Goal: Transaction & Acquisition: Subscribe to service/newsletter

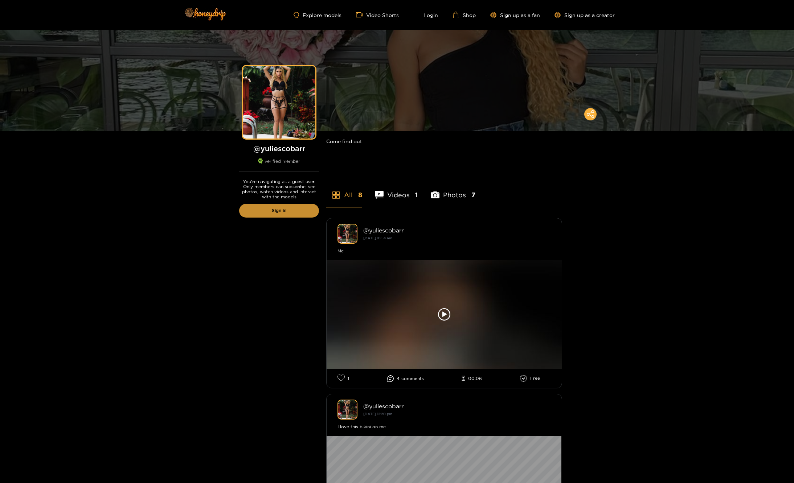
click at [303, 214] on link "Sign in" at bounding box center [279, 211] width 80 height 14
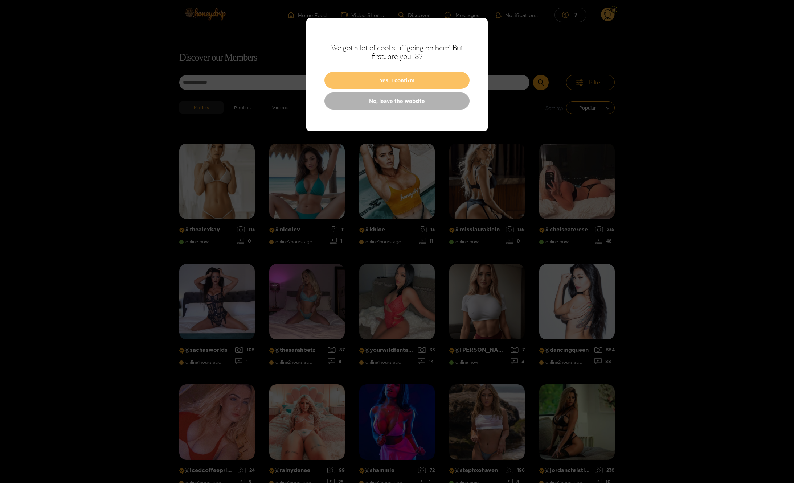
click at [426, 81] on button "Yes, I confirm" at bounding box center [396, 80] width 145 height 17
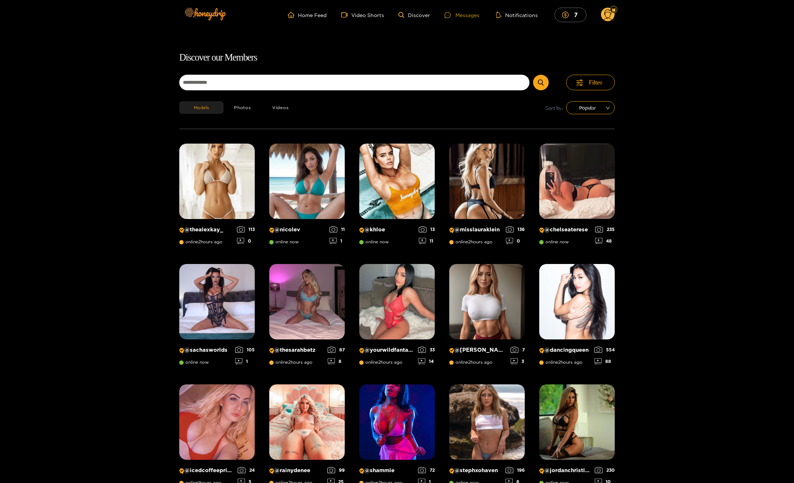
click at [458, 16] on div "Messages" at bounding box center [462, 15] width 35 height 8
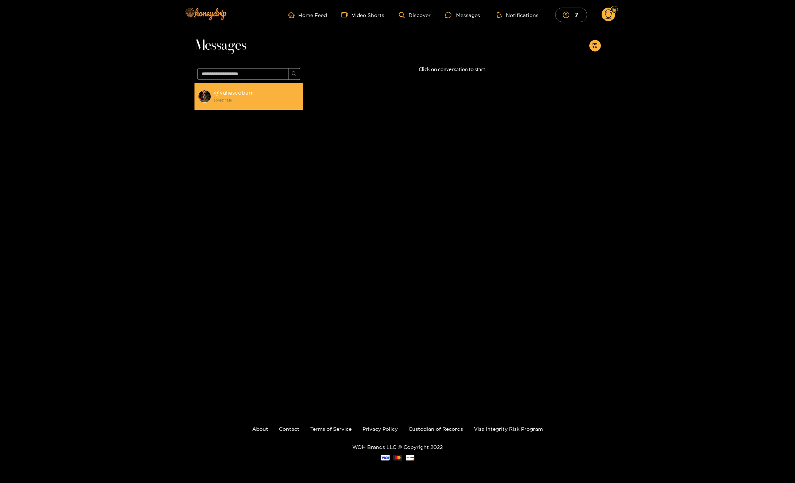
click at [226, 101] on strong "[DATE] 13:18" at bounding box center [257, 100] width 86 height 7
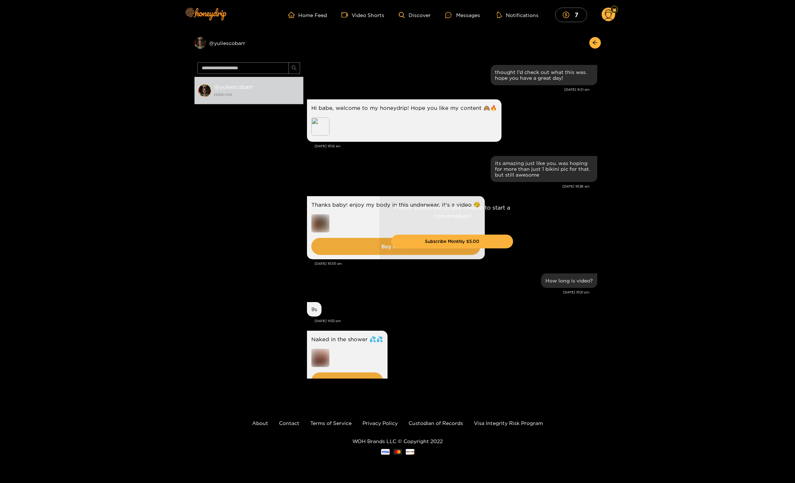
scroll to position [124, 0]
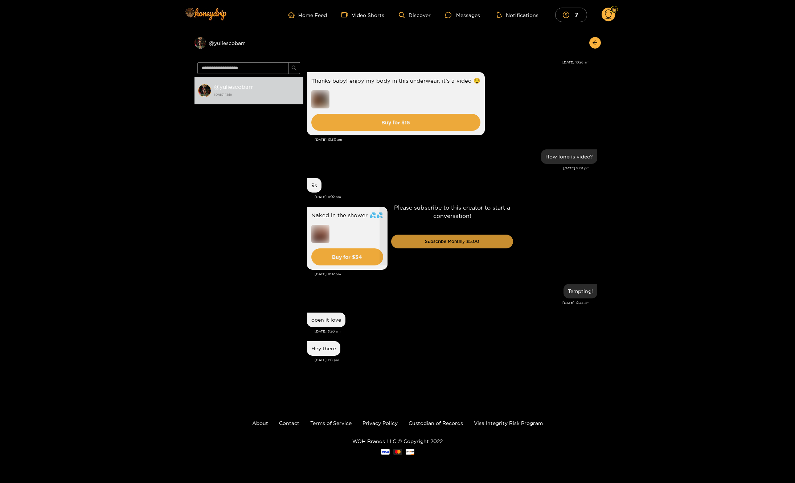
click at [483, 245] on button "Subscribe Monthly $5.00" at bounding box center [452, 242] width 122 height 14
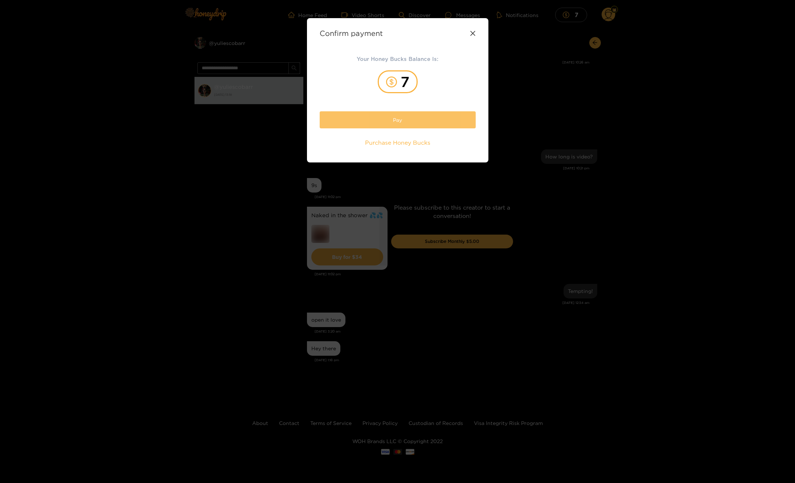
click at [412, 126] on button "Pay" at bounding box center [398, 119] width 156 height 17
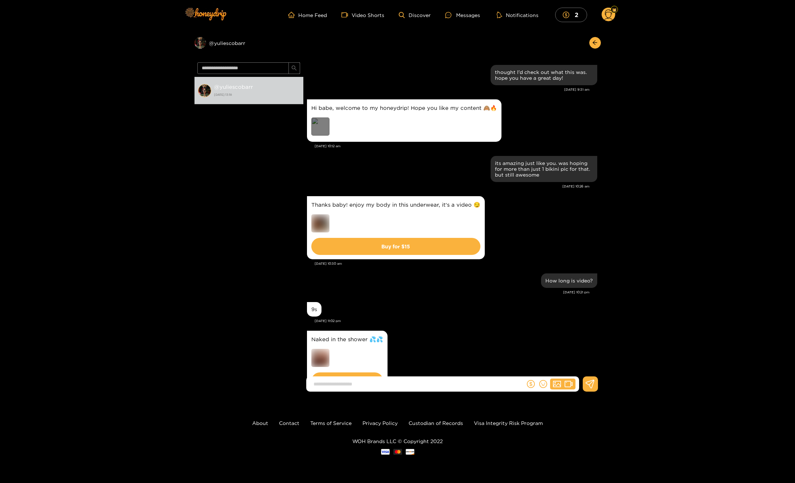
click at [318, 130] on div "Preview" at bounding box center [320, 127] width 18 height 18
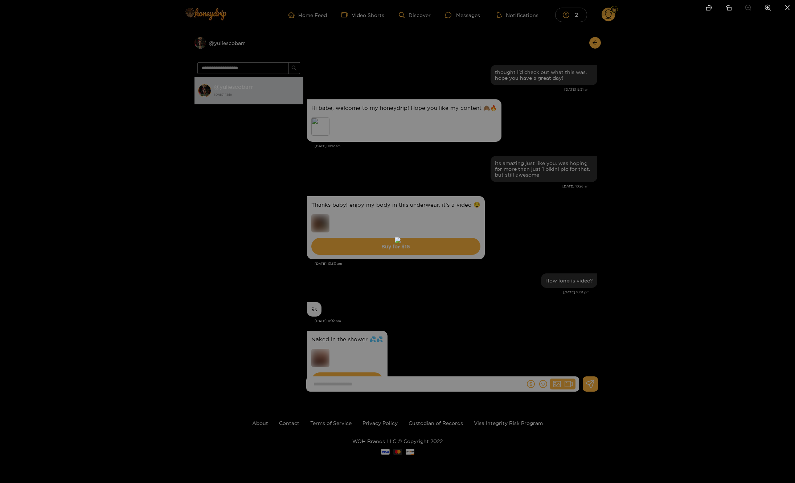
scroll to position [124, 0]
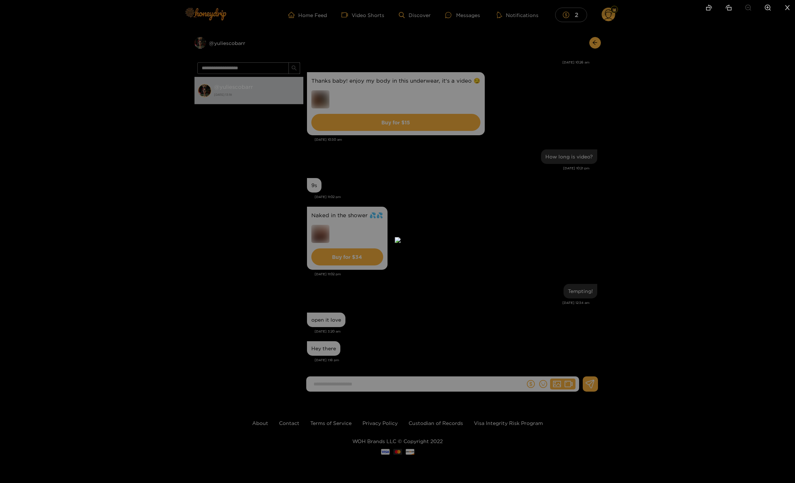
click at [634, 48] on div at bounding box center [397, 241] width 795 height 483
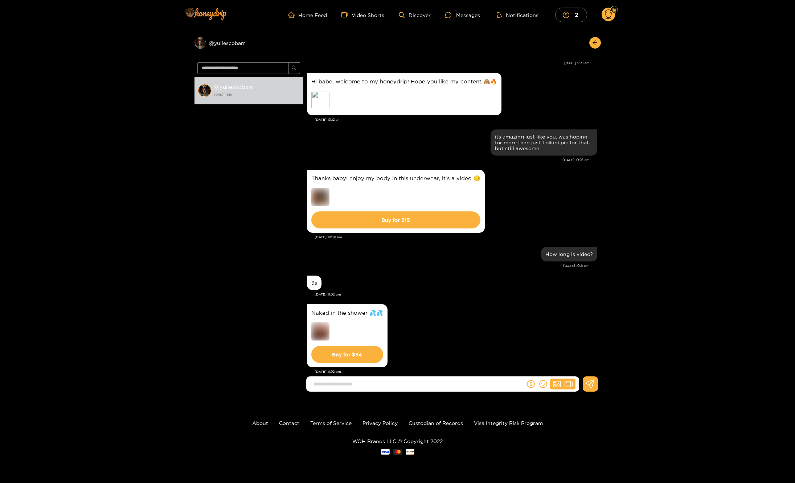
scroll to position [0, 0]
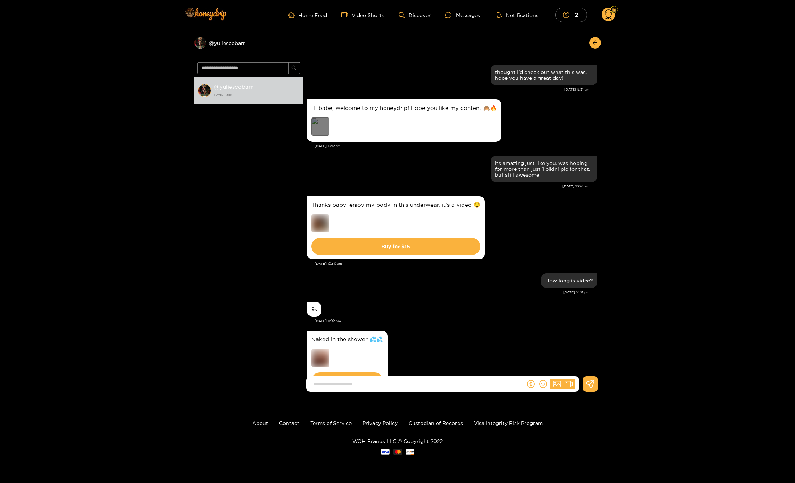
click at [319, 129] on div "Preview" at bounding box center [320, 127] width 18 height 18
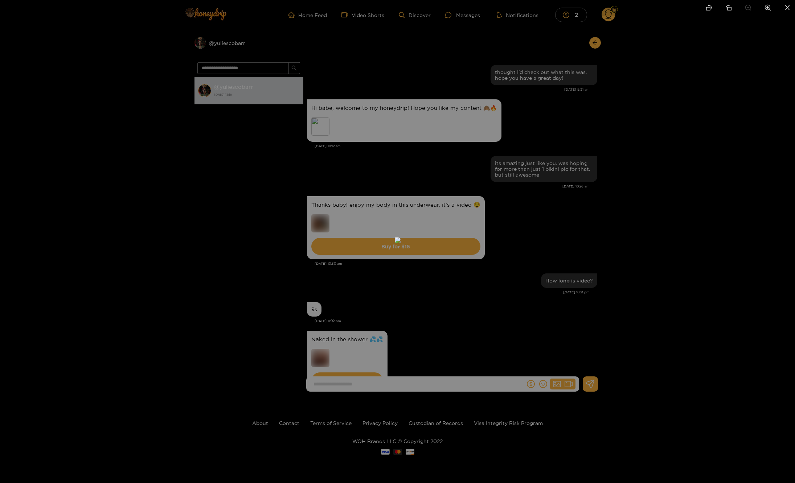
click at [637, 76] on div at bounding box center [397, 241] width 795 height 483
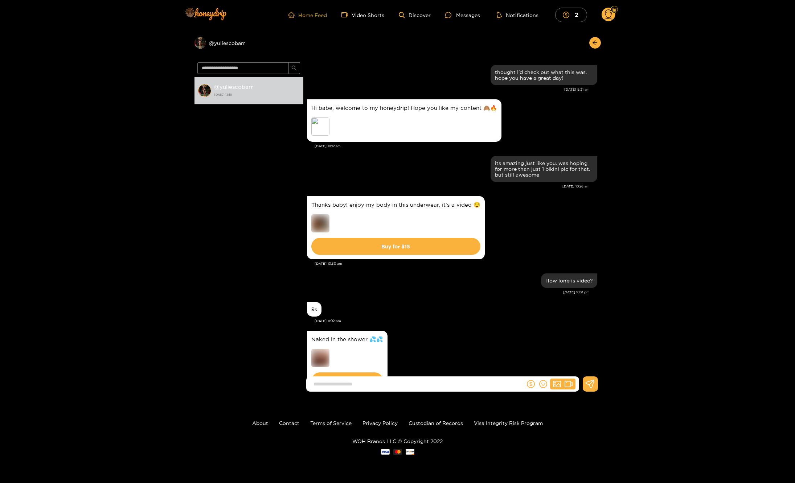
click at [318, 17] on link "Home Feed" at bounding box center [307, 15] width 39 height 7
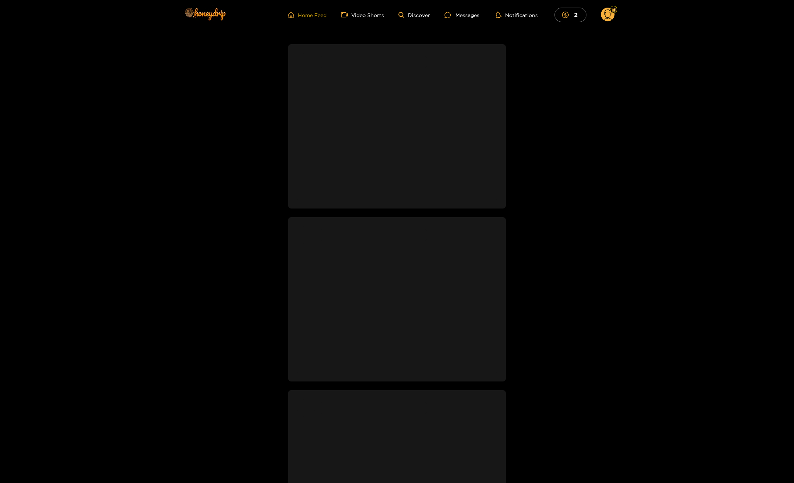
click at [308, 13] on link "Home Feed" at bounding box center [307, 15] width 39 height 7
